Goal: Task Accomplishment & Management: Manage account settings

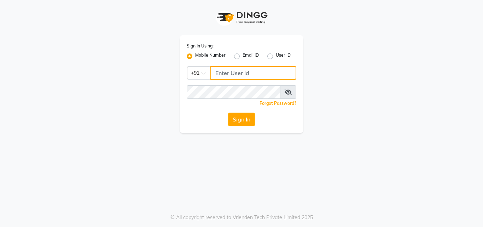
type input "9665790130"
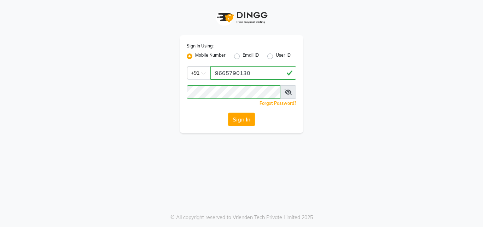
click at [243, 120] on button "Sign In" at bounding box center [241, 118] width 27 height 13
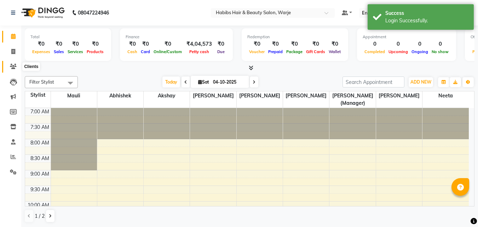
click at [16, 69] on span at bounding box center [13, 67] width 12 height 8
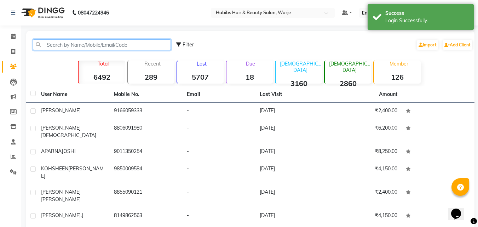
click at [96, 46] on input "text" at bounding box center [102, 44] width 138 height 11
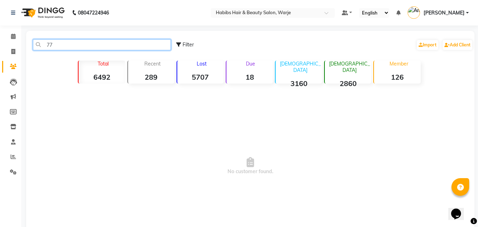
type input "7"
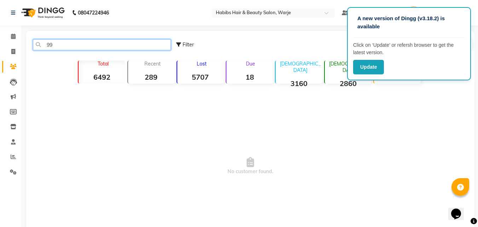
type input "9"
